Goal: Obtain resource: Obtain resource

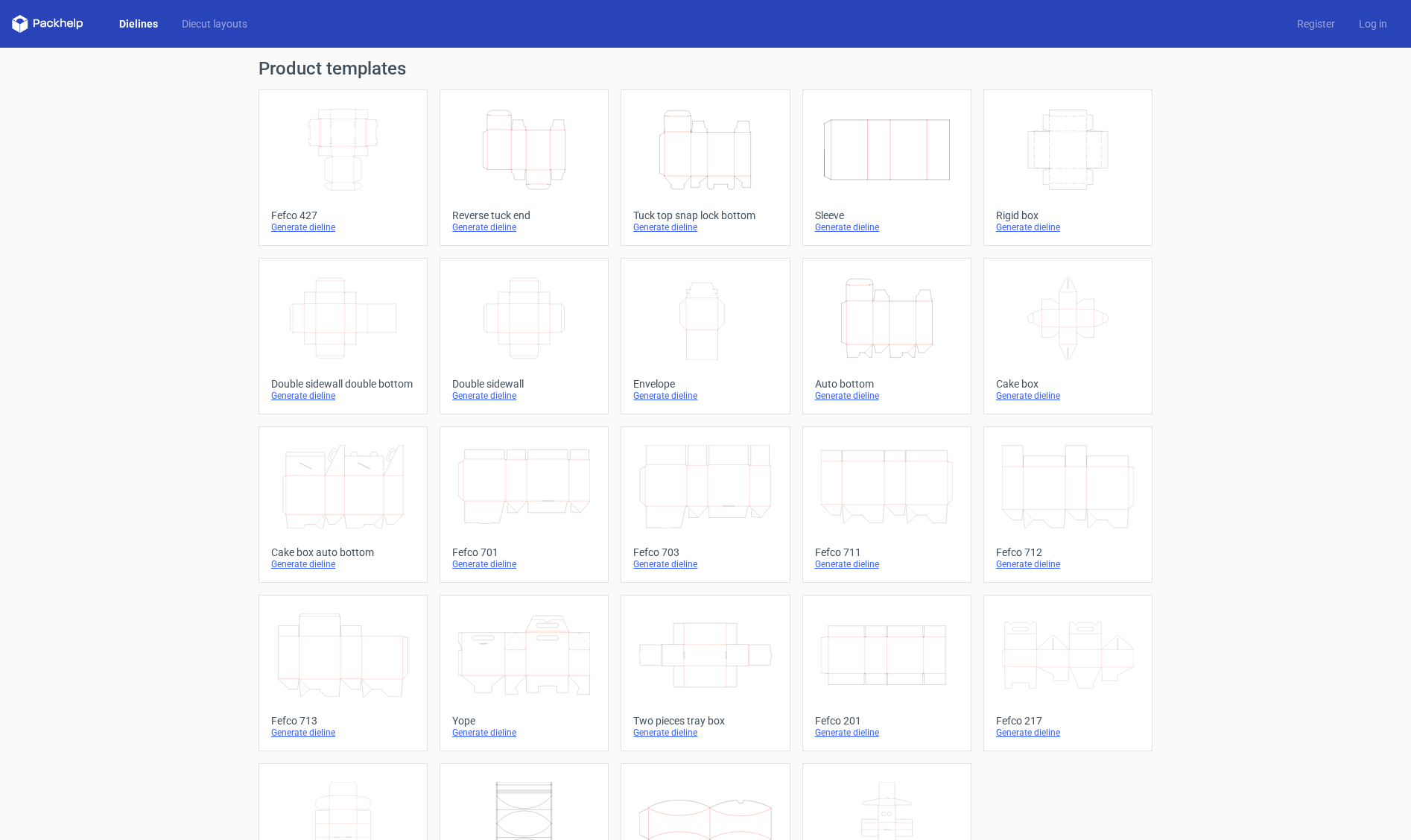
click at [710, 166] on icon "Height Depth Width" at bounding box center [705, 149] width 131 height 84
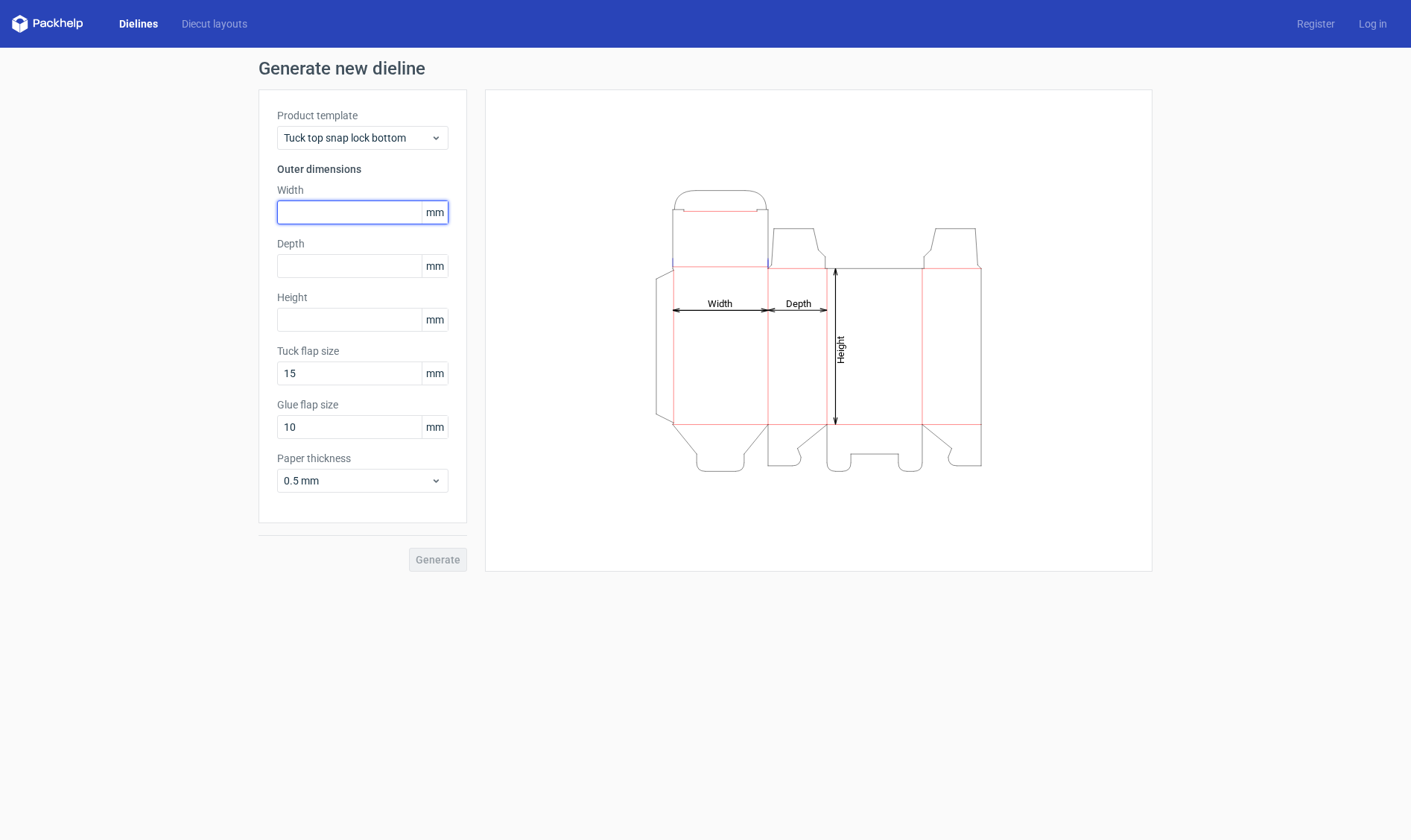
click at [359, 211] on input "text" at bounding box center [363, 212] width 171 height 23
type input "41"
type input "172"
click at [369, 373] on input "15" at bounding box center [363, 373] width 171 height 23
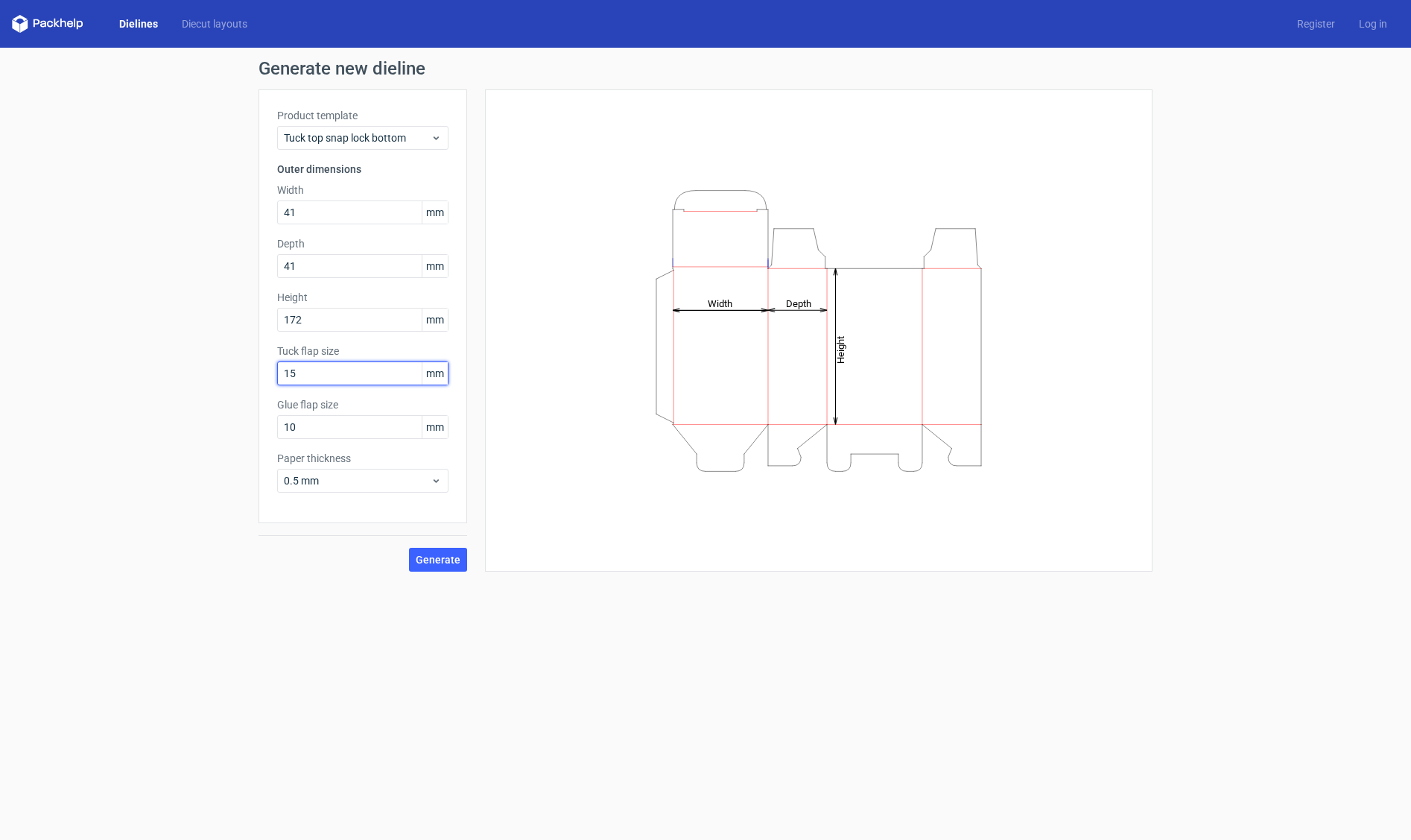
click at [369, 373] on input "15" at bounding box center [363, 373] width 171 height 23
click at [365, 426] on input "10" at bounding box center [363, 427] width 171 height 23
type input "12"
click at [439, 555] on span "Generate" at bounding box center [439, 560] width 45 height 11
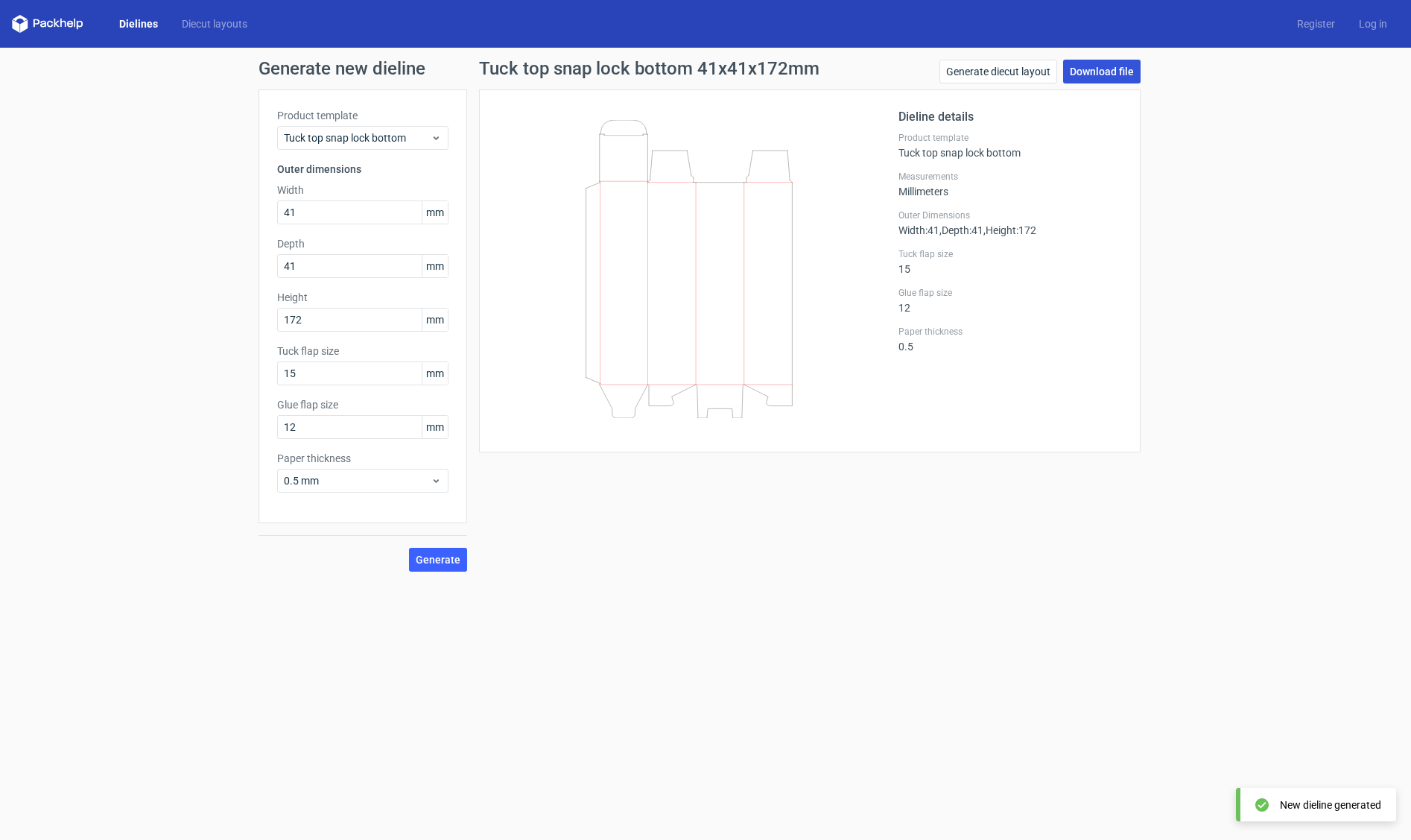
click at [1098, 71] on link "Download file" at bounding box center [1102, 71] width 77 height 23
